Goal: Task Accomplishment & Management: Manage account settings

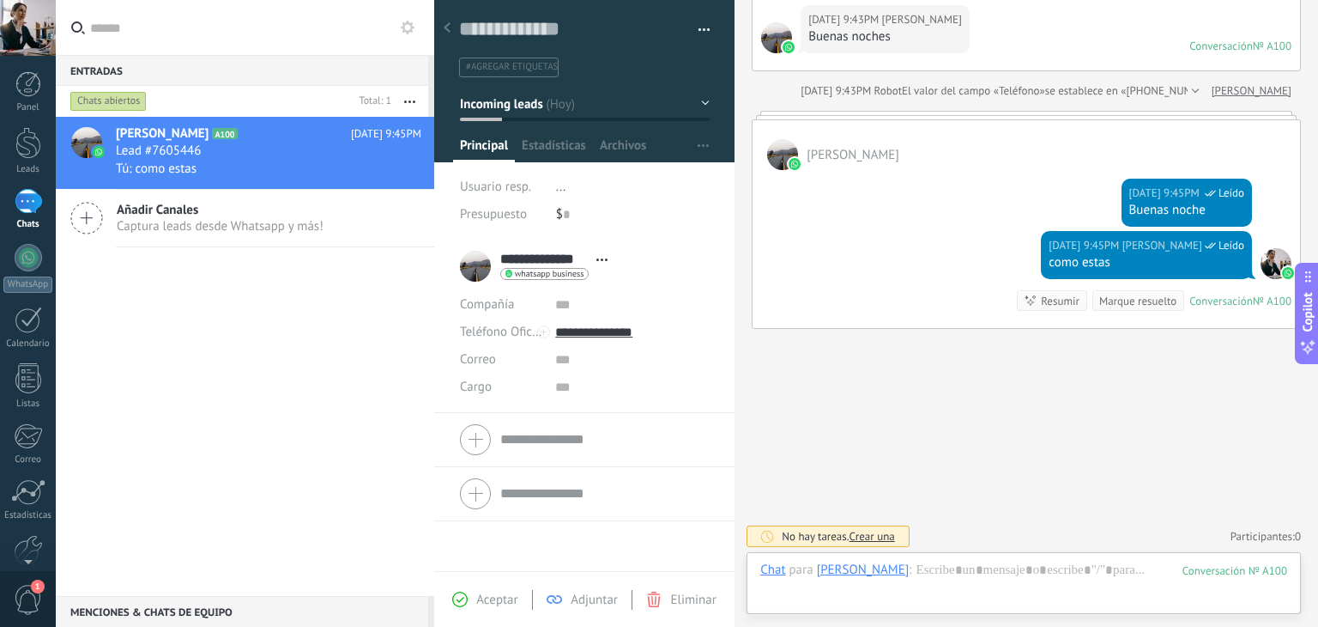
click at [33, 594] on span "1" at bounding box center [28, 600] width 29 height 30
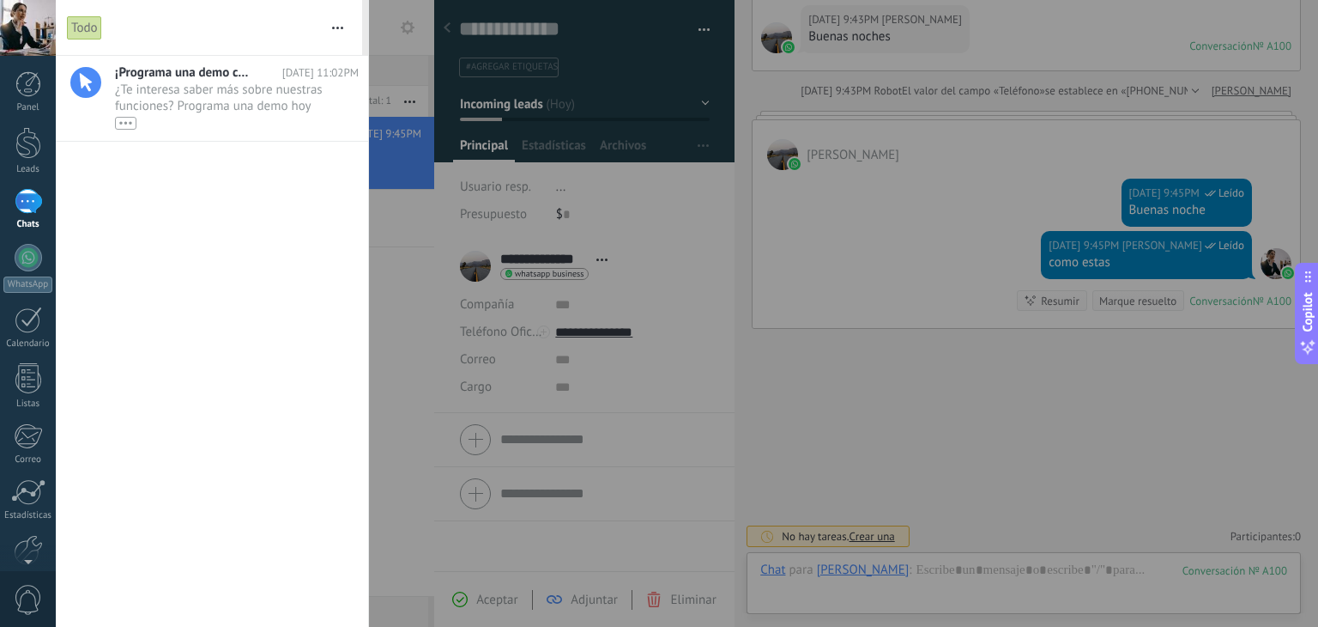
click at [33, 594] on span "0" at bounding box center [28, 600] width 29 height 30
